Goal: Navigation & Orientation: Go to known website

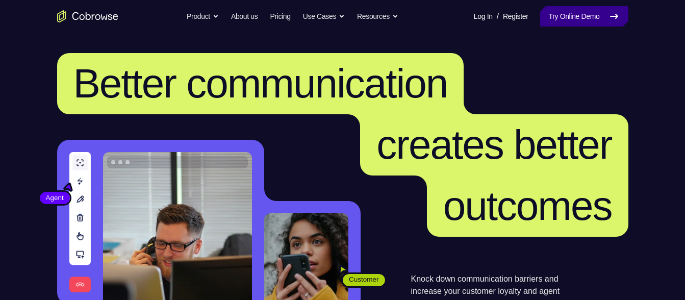
click at [558, 15] on link "Try Online Demo" at bounding box center [584, 16] width 88 height 20
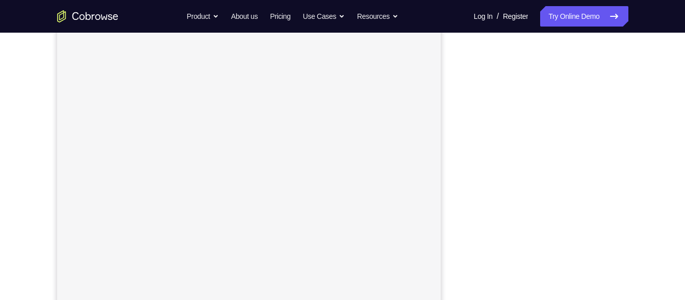
scroll to position [160, 0]
